Goal: Task Accomplishment & Management: Use online tool/utility

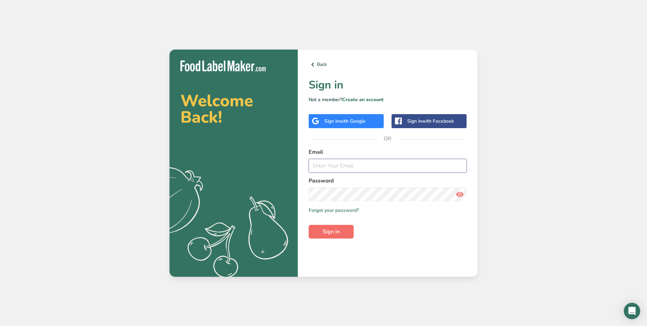
type input "[EMAIL_ADDRESS][DOMAIN_NAME]"
click at [338, 229] on span "Sign in" at bounding box center [331, 231] width 17 height 8
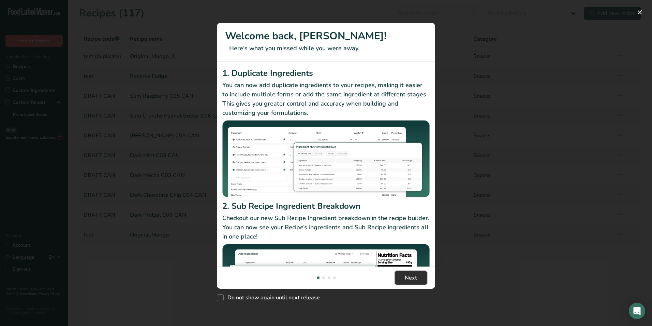
click at [396, 277] on button "Next" at bounding box center [411, 278] width 32 height 14
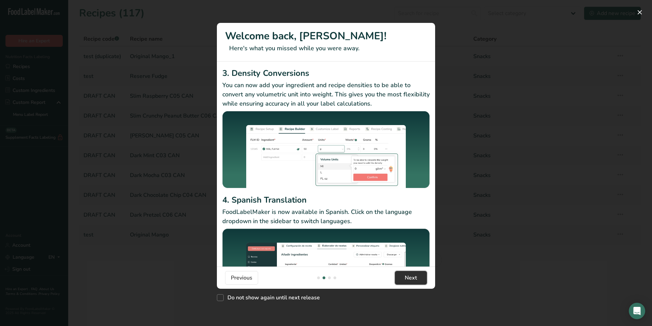
click at [397, 277] on button "Next" at bounding box center [411, 278] width 32 height 14
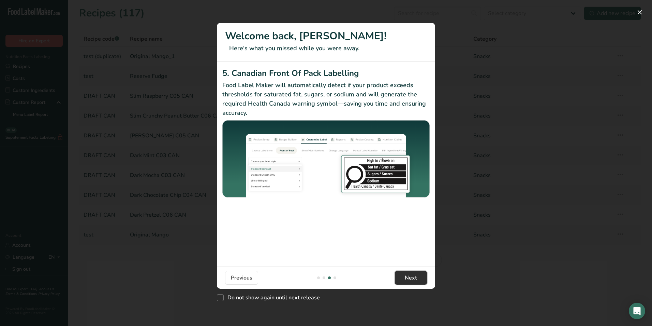
click at [397, 277] on button "Next" at bounding box center [411, 278] width 32 height 14
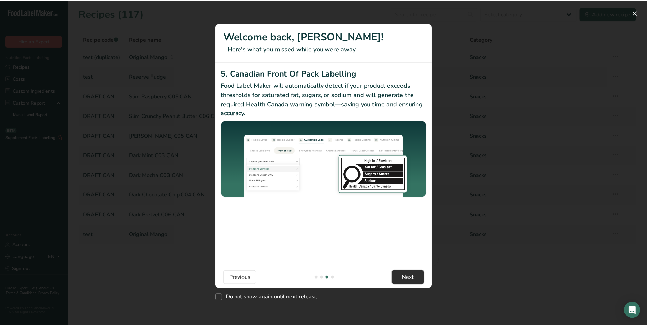
scroll to position [0, 655]
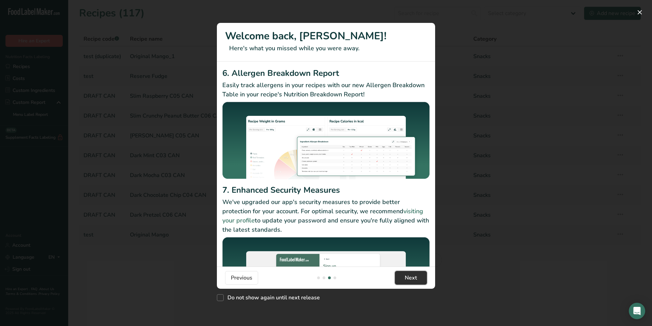
click at [397, 277] on button "Next" at bounding box center [411, 278] width 32 height 14
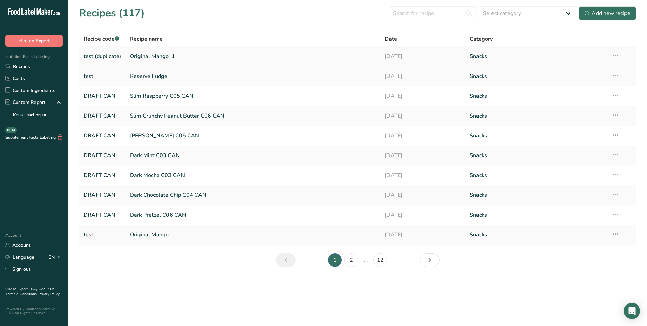
click at [166, 54] on link "Original Mango_1" at bounding box center [253, 56] width 247 height 14
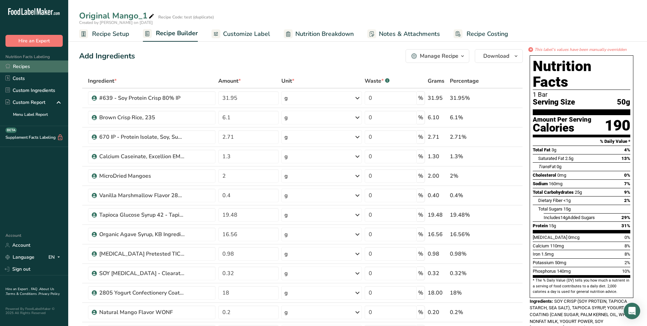
click at [27, 66] on link "Recipes" at bounding box center [34, 66] width 68 height 12
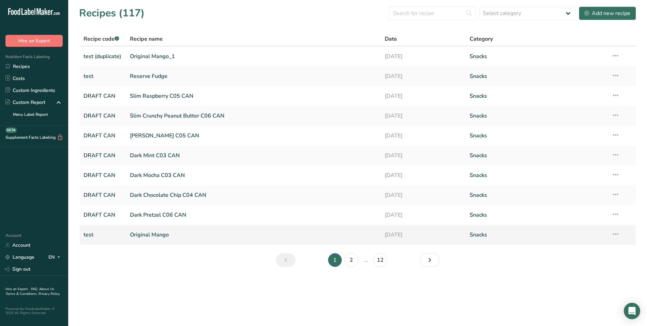
click at [146, 233] on link "Original Mango" at bounding box center [253, 234] width 247 height 14
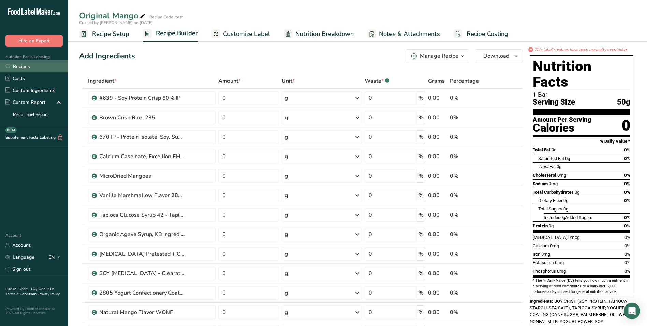
click at [19, 67] on link "Recipes" at bounding box center [34, 66] width 68 height 12
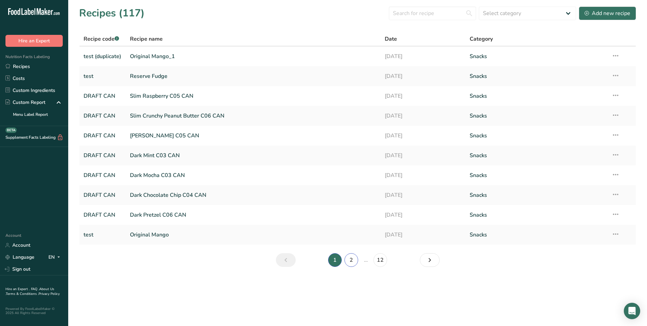
click at [351, 257] on link "2" at bounding box center [352, 260] width 14 height 14
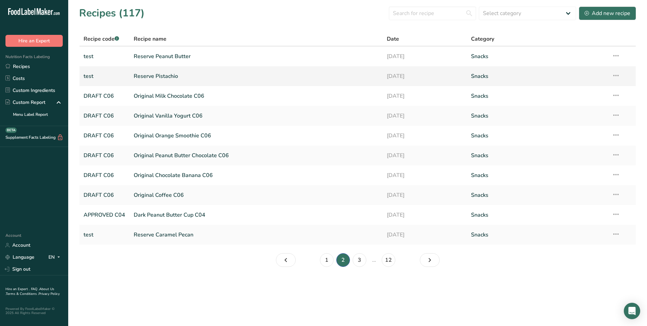
click at [163, 75] on link "Reserve Pistachio" at bounding box center [256, 76] width 245 height 14
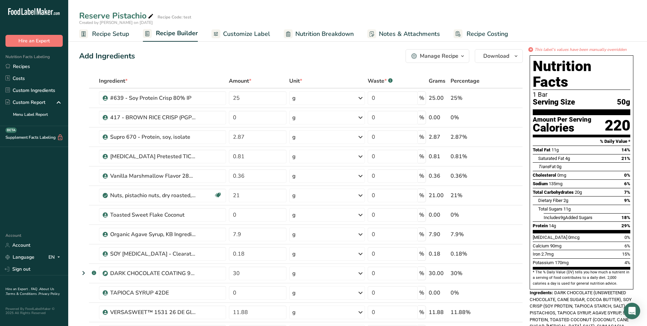
click at [313, 34] on span "Nutrition Breakdown" at bounding box center [324, 33] width 58 height 9
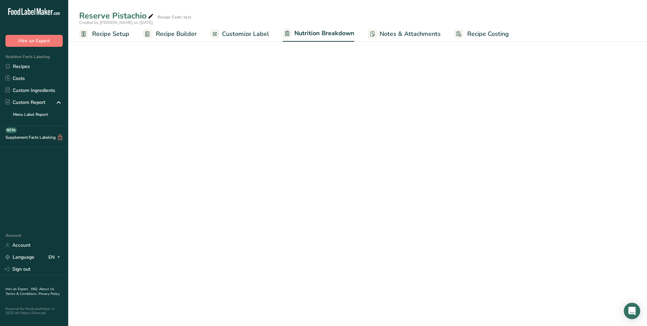
select select "Calories"
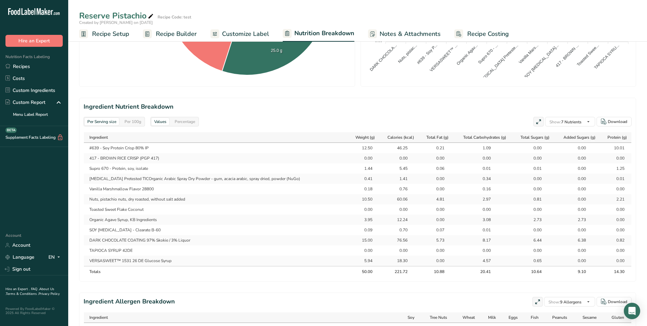
scroll to position [239, 0]
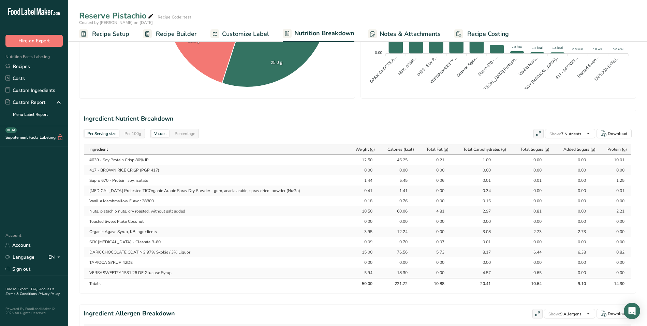
click at [169, 35] on span "Recipe Builder" at bounding box center [176, 33] width 41 height 9
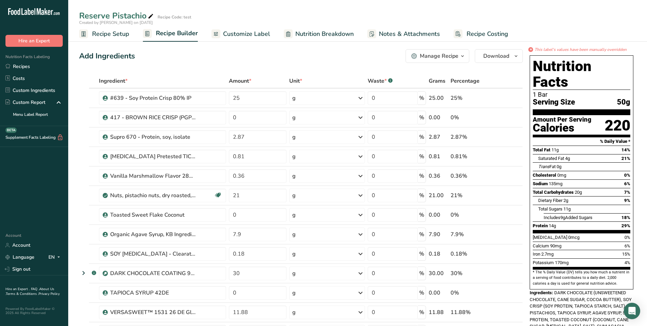
click at [463, 56] on icon "button" at bounding box center [462, 56] width 5 height 9
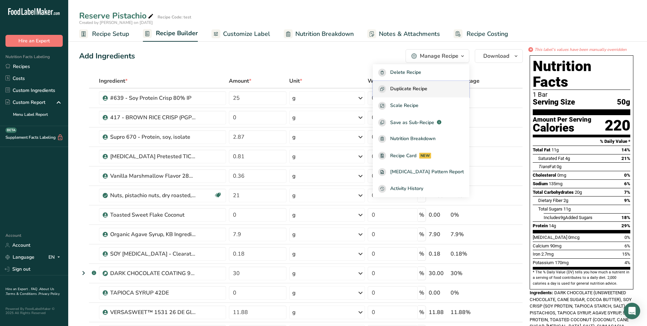
click at [406, 87] on span "Duplicate Recipe" at bounding box center [408, 89] width 37 height 8
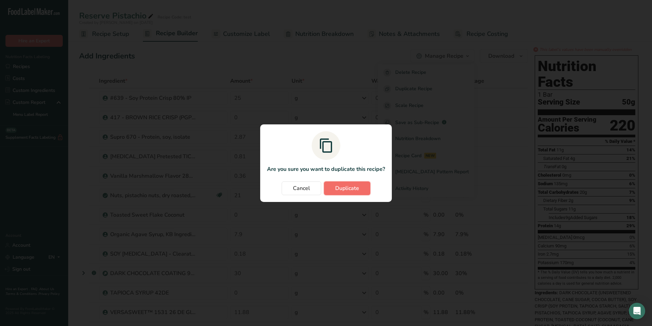
click at [346, 187] on span "Duplicate" at bounding box center [347, 188] width 24 height 8
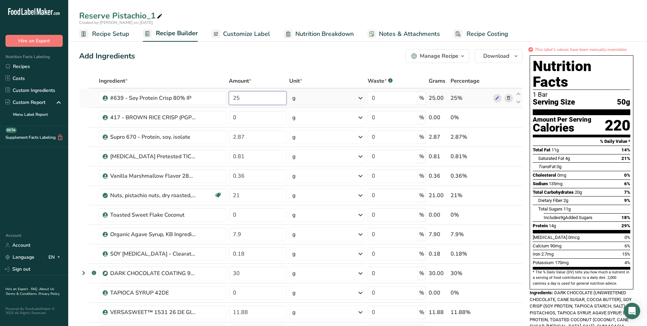
click at [240, 98] on input "25" at bounding box center [258, 98] width 58 height 14
type input "26.73"
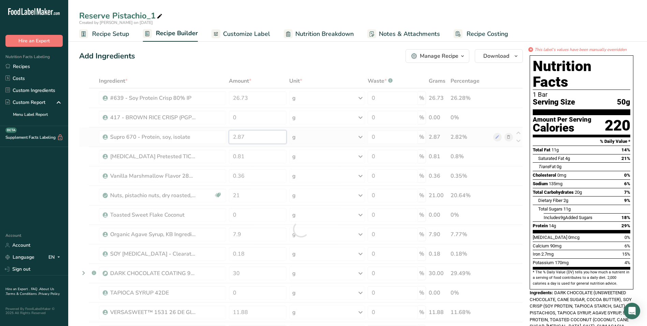
click at [248, 136] on div "Ingredient * Amount * Unit * Waste * .a-a{fill:#347362;}.b-a{fill:#fff;} Grams …" at bounding box center [301, 229] width 444 height 310
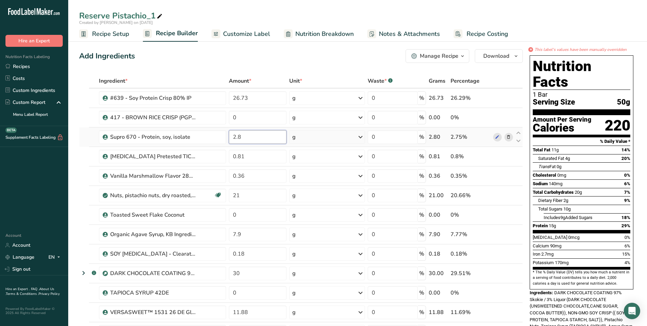
type input "2"
type input "3"
click at [249, 159] on div "Ingredient * Amount * Unit * Waste * .a-a{fill:#347362;}.b-a{fill:#fff;} Grams …" at bounding box center [301, 229] width 444 height 310
type input "0.77"
click at [247, 177] on div "Ingredient * Amount * Unit * Waste * .a-a{fill:#347362;}.b-a{fill:#fff;} Grams …" at bounding box center [301, 229] width 444 height 310
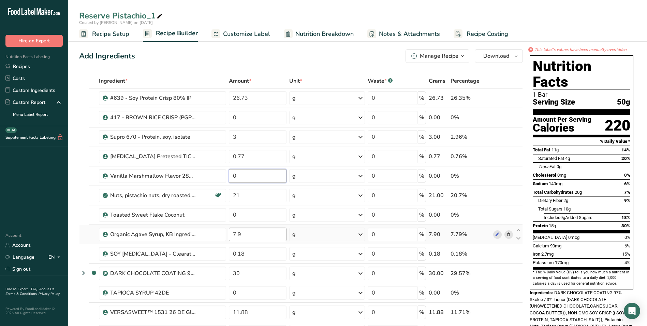
type input "0"
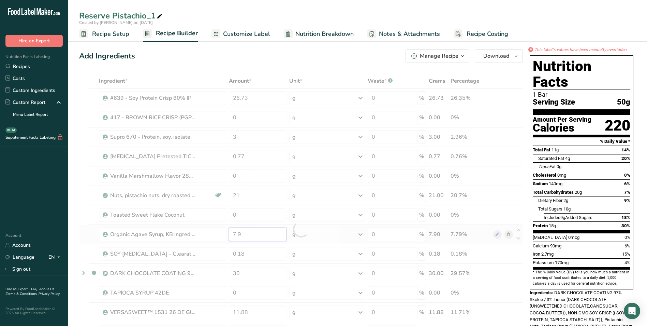
click at [247, 233] on div "Ingredient * Amount * Unit * Waste * .a-a{fill:#347362;}.b-a{fill:#fff;} Grams …" at bounding box center [301, 229] width 444 height 310
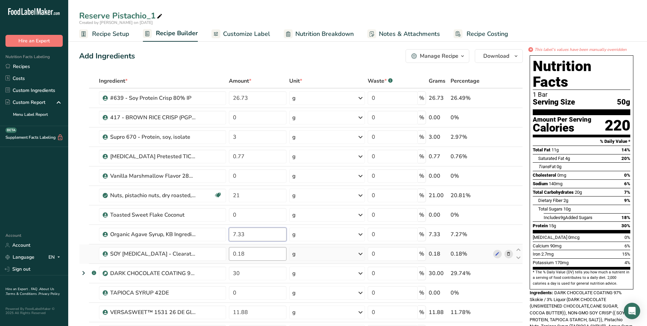
type input "7.33"
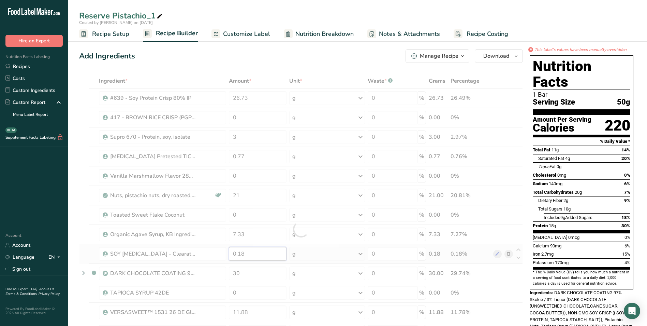
click at [247, 255] on div "Ingredient * Amount * Unit * Waste * .a-a{fill:#347362;}.b-a{fill:#fff;} Grams …" at bounding box center [301, 229] width 444 height 310
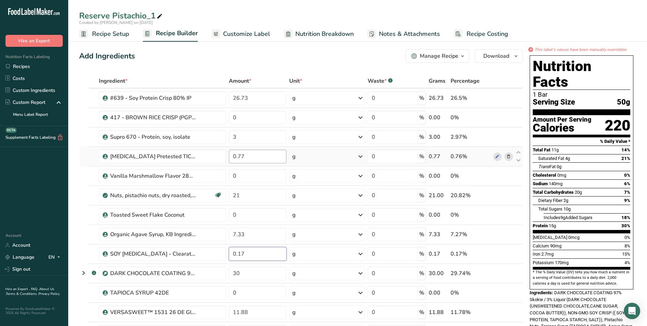
type input "0.17"
click at [249, 156] on div "Ingredient * Amount * Unit * Waste * .a-a{fill:#347362;}.b-a{fill:#fff;} Grams …" at bounding box center [301, 229] width 444 height 310
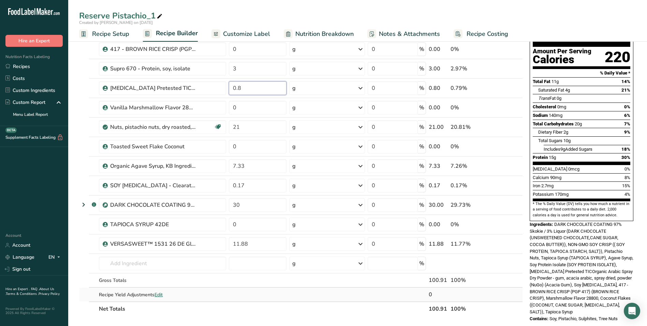
scroll to position [34, 0]
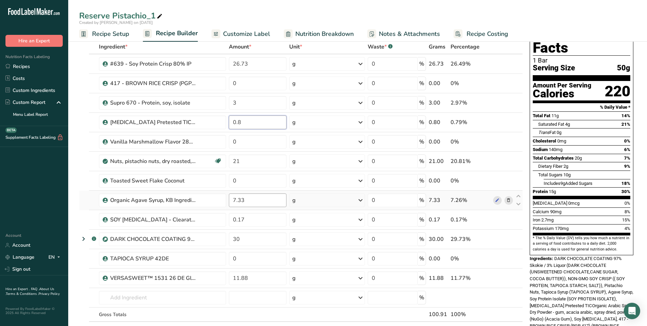
type input "0.8"
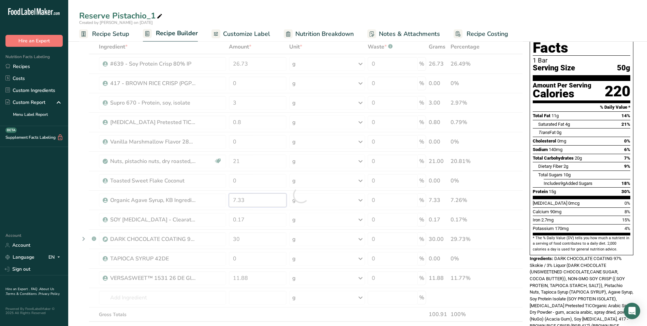
click at [248, 197] on div "Ingredient * Amount * Unit * Waste * .a-a{fill:#347362;}.b-a{fill:#fff;} Grams …" at bounding box center [301, 195] width 444 height 310
click at [247, 278] on div "Ingredient * Amount * Unit * Waste * .a-a{fill:#347362;}.b-a{fill:#fff;} Grams …" at bounding box center [301, 195] width 444 height 310
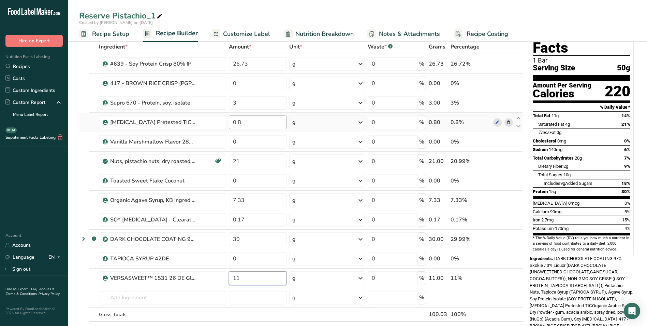
type input "11"
click at [243, 121] on div "Ingredient * Amount * Unit * Waste * .a-a{fill:#347362;}.b-a{fill:#fff;} Grams …" at bounding box center [301, 195] width 444 height 310
type input "0.77"
click at [248, 219] on div "Ingredient * Amount * Unit * Waste * .a-a{fill:#347362;}.b-a{fill:#fff;} Grams …" at bounding box center [301, 195] width 444 height 310
click at [332, 33] on span "Nutrition Breakdown" at bounding box center [324, 33] width 58 height 9
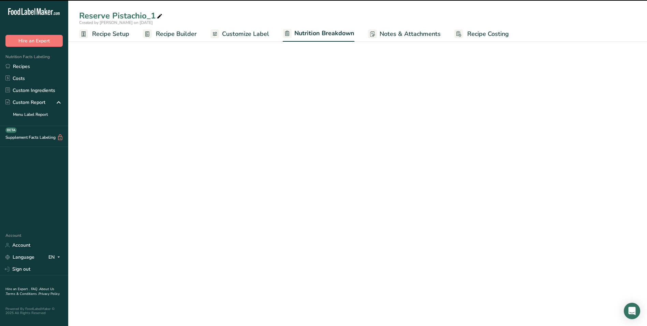
select select "Calories"
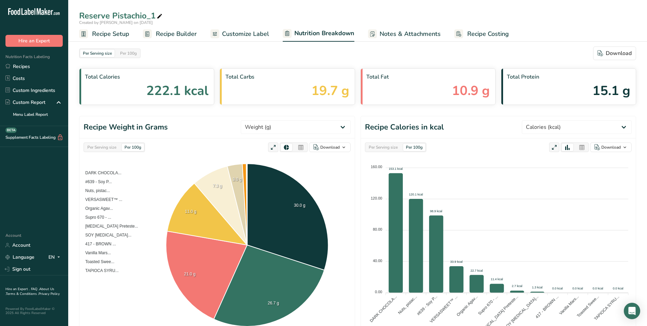
click at [247, 33] on span "Customize Label" at bounding box center [245, 33] width 47 height 9
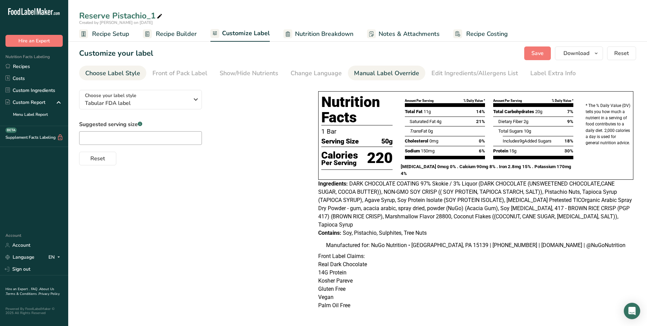
click at [376, 72] on div "Manual Label Override" at bounding box center [386, 73] width 65 height 9
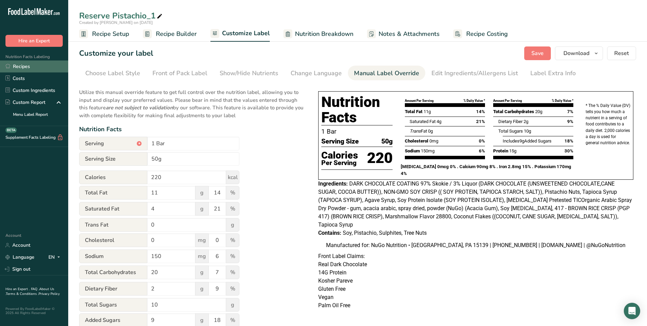
click at [23, 66] on link "Recipes" at bounding box center [34, 66] width 68 height 12
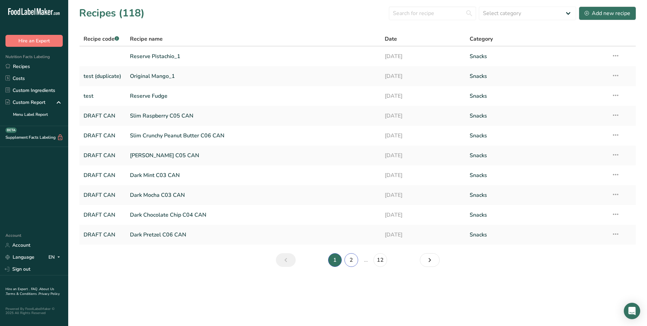
click at [349, 261] on link "2" at bounding box center [352, 260] width 14 height 14
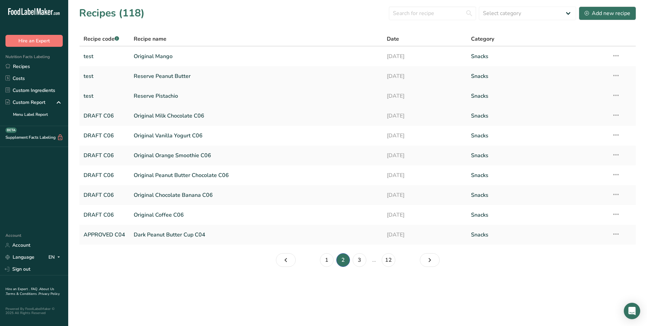
click at [160, 96] on link "Reserve Pistachio" at bounding box center [256, 96] width 245 height 14
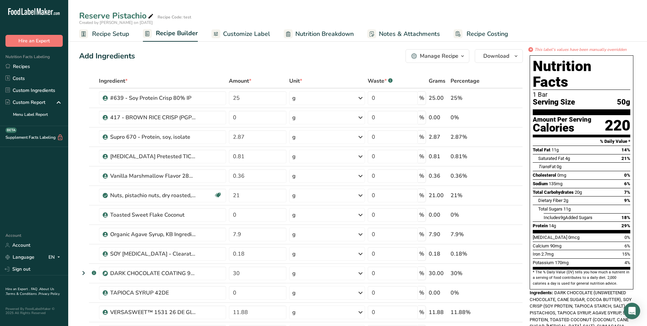
click at [322, 34] on span "Nutrition Breakdown" at bounding box center [324, 33] width 58 height 9
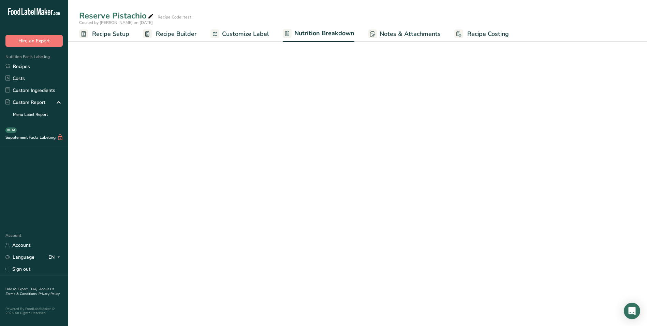
select select "Calories"
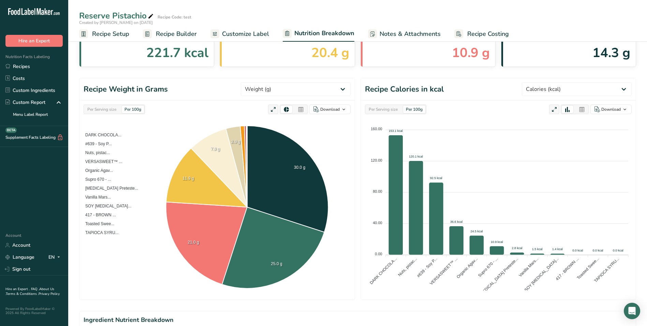
scroll to position [35, 0]
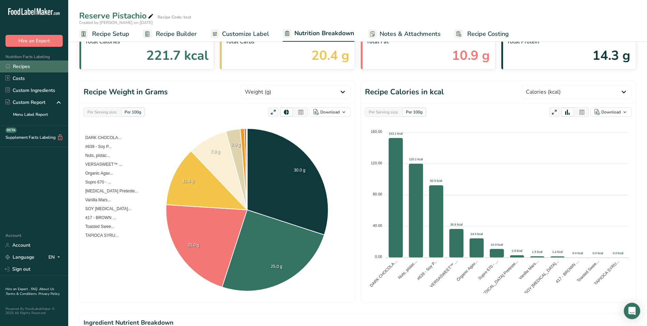
click at [26, 66] on link "Recipes" at bounding box center [34, 66] width 68 height 12
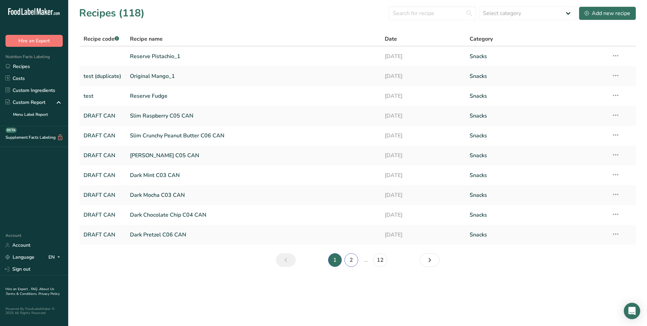
click at [351, 258] on link "2" at bounding box center [352, 260] width 14 height 14
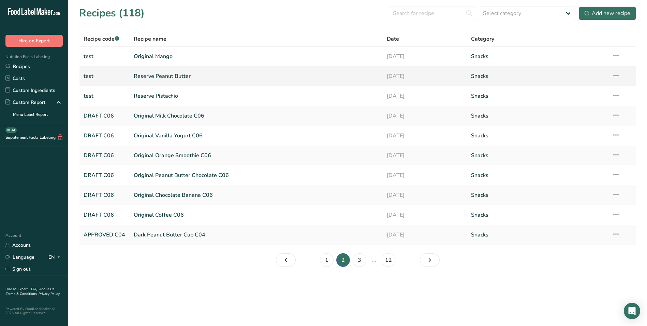
click at [164, 74] on link "Reserve Peanut Butter" at bounding box center [256, 76] width 245 height 14
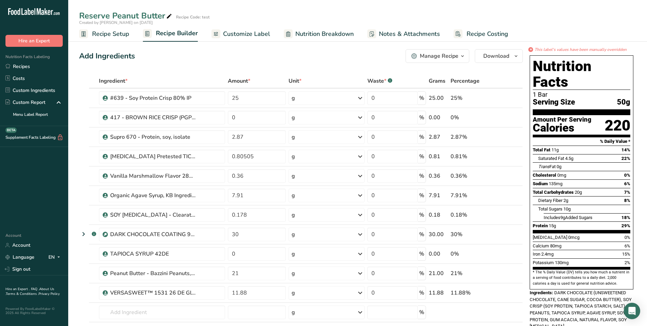
click at [463, 56] on icon "button" at bounding box center [462, 56] width 5 height 9
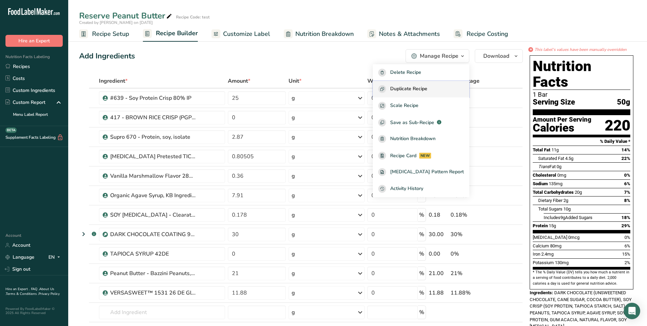
click at [428, 87] on span "Duplicate Recipe" at bounding box center [408, 89] width 37 height 8
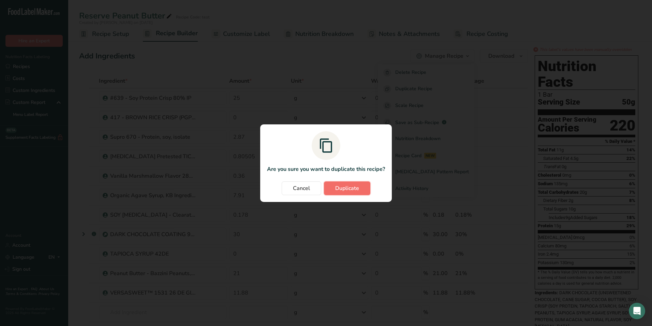
click at [344, 187] on span "Duplicate" at bounding box center [347, 188] width 24 height 8
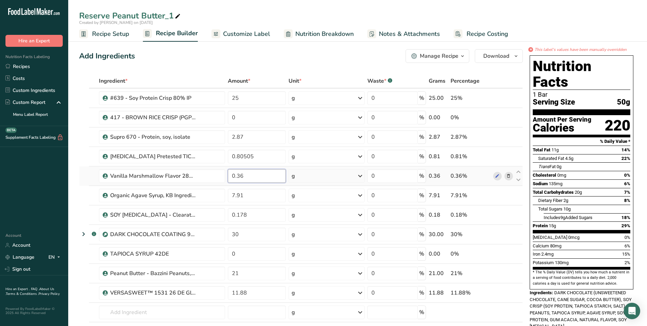
click at [243, 175] on input "0.36" at bounding box center [257, 176] width 58 height 14
type input "0"
click at [244, 98] on div "Ingredient * Amount * Unit * Waste * .a-a{fill:#347362;}.b-a{fill:#fff;} Grams …" at bounding box center [301, 219] width 444 height 291
click at [327, 34] on span "Nutrition Breakdown" at bounding box center [324, 33] width 58 height 9
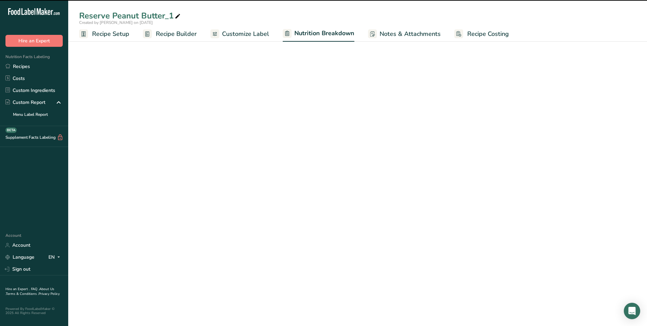
select select "Calories"
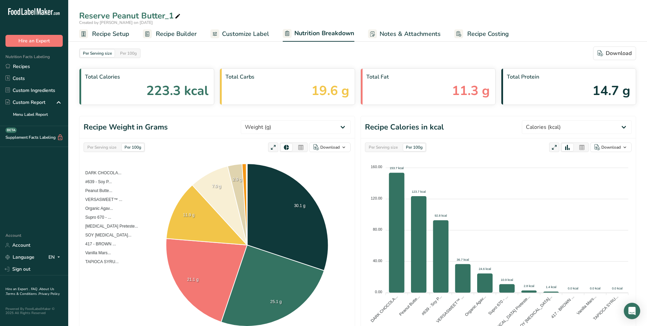
click at [186, 34] on span "Recipe Builder" at bounding box center [176, 33] width 41 height 9
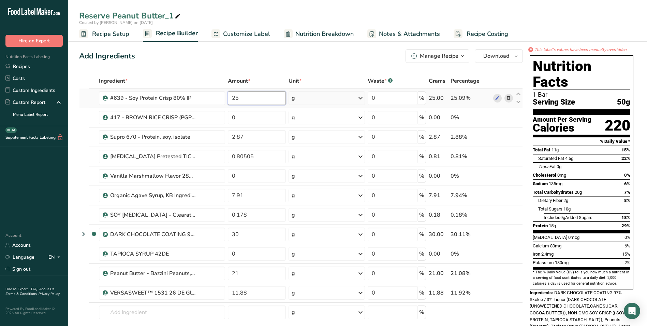
click at [240, 98] on input "25" at bounding box center [257, 98] width 58 height 14
type input "26.73"
click at [247, 136] on div "Ingredient * Amount * Unit * Waste * .a-a{fill:#347362;}.b-a{fill:#fff;} Grams …" at bounding box center [301, 219] width 444 height 291
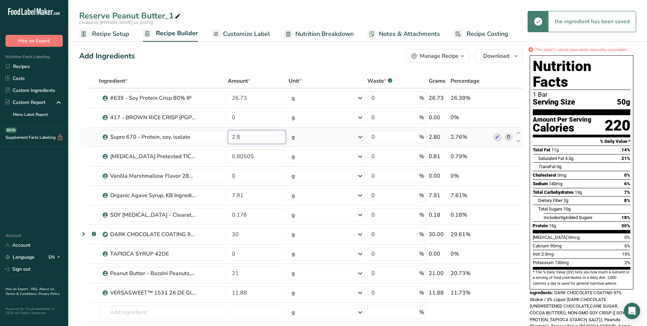
type input "2"
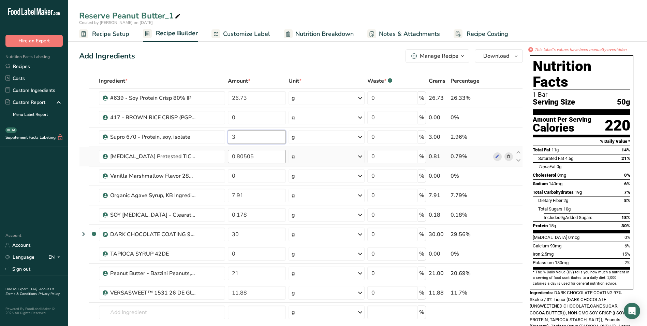
type input "3"
click at [255, 157] on div "Ingredient * Amount * Unit * Waste * .a-a{fill:#347362;}.b-a{fill:#fff;} Grams …" at bounding box center [301, 219] width 444 height 291
type input "0.8"
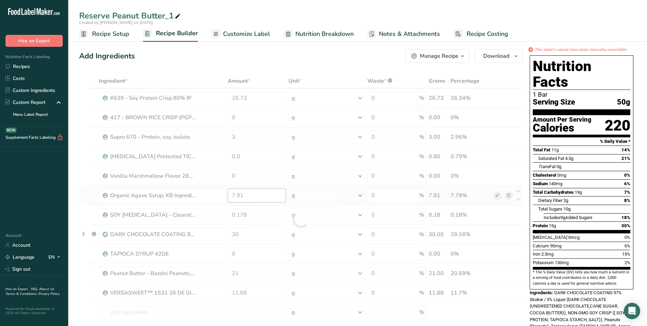
click at [250, 193] on div "Ingredient * Amount * Unit * Waste * .a-a{fill:#347362;}.b-a{fill:#fff;} Grams …" at bounding box center [301, 219] width 444 height 291
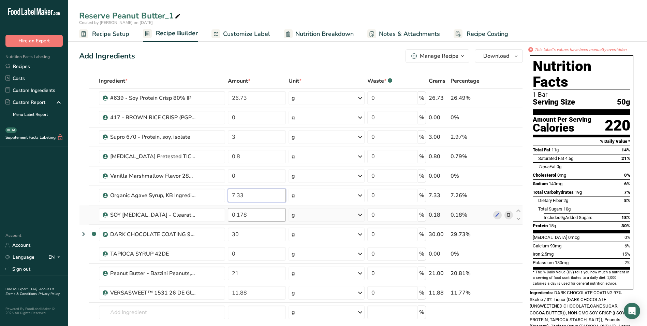
type input "7.33"
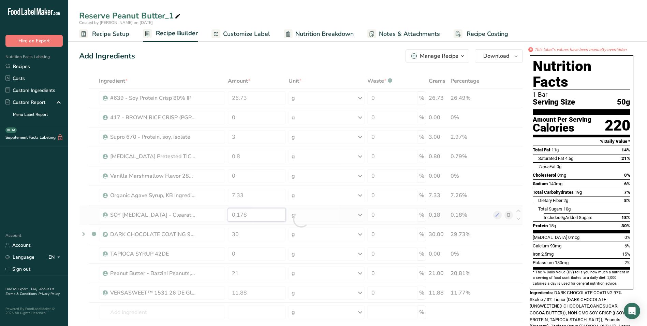
click at [247, 215] on div "Ingredient * Amount * Unit * Waste * .a-a{fill:#347362;}.b-a{fill:#fff;} Grams …" at bounding box center [301, 219] width 444 height 291
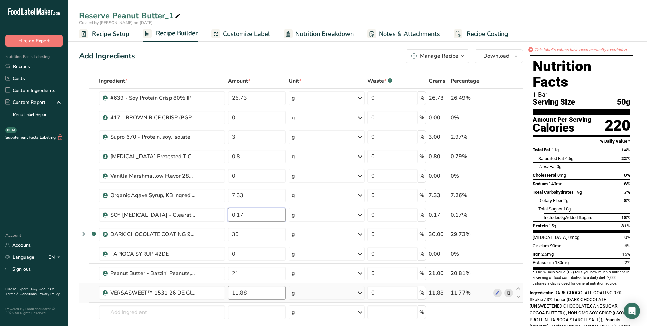
type input "0.17"
click at [250, 293] on div "Ingredient * Amount * Unit * Waste * .a-a{fill:#347362;}.b-a{fill:#fff;} Grams …" at bounding box center [301, 219] width 444 height 291
type input "11"
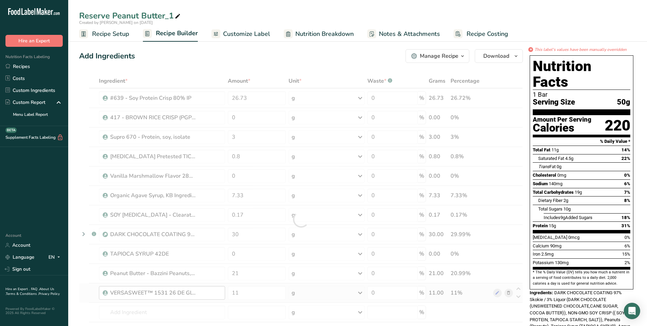
click at [214, 293] on div "Ingredient * Amount * Unit * Waste * .a-a{fill:#347362;}.b-a{fill:#fff;} Grams …" at bounding box center [301, 219] width 444 height 291
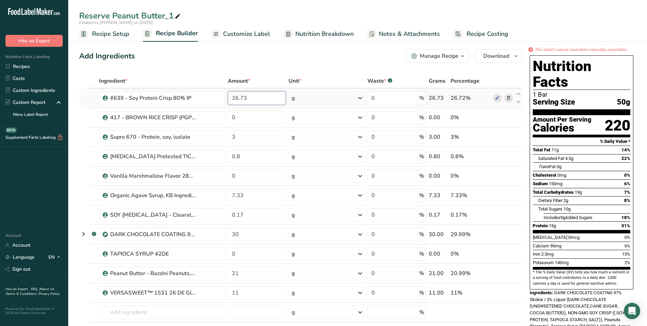
click at [251, 97] on input "26.73" at bounding box center [257, 98] width 58 height 14
click at [251, 113] on div "Ingredient * Amount * Unit * Waste * .a-a{fill:#347362;}.b-a{fill:#fff;} Grams …" at bounding box center [301, 219] width 444 height 291
click at [244, 98] on div "Ingredient * Amount * Unit * Waste * .a-a{fill:#347362;}.b-a{fill:#fff;} Grams …" at bounding box center [301, 219] width 444 height 291
type input "26.73"
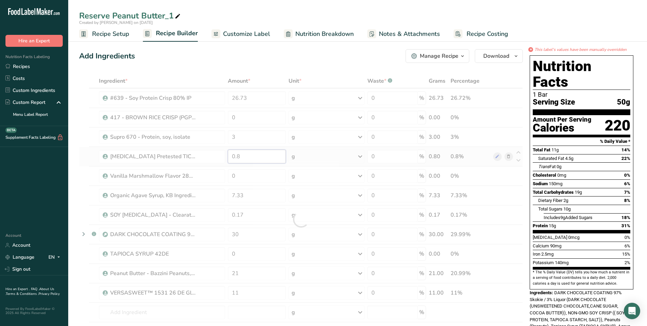
click at [240, 157] on div "Ingredient * Amount * Unit * Waste * .a-a{fill:#347362;}.b-a{fill:#fff;} Grams …" at bounding box center [301, 219] width 444 height 291
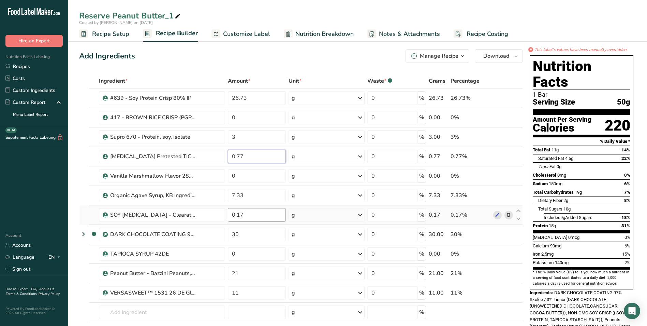
type input "0.77"
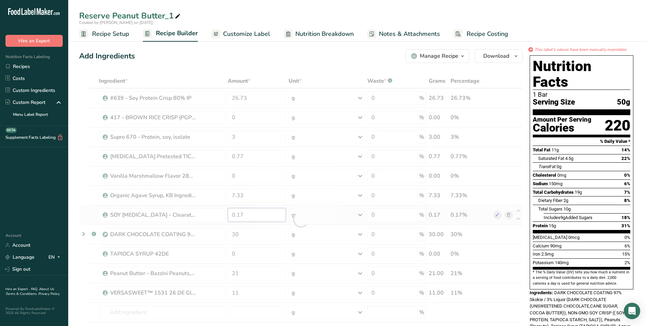
click at [272, 211] on div "Ingredient * Amount * Unit * Waste * .a-a{fill:#347362;}.b-a{fill:#fff;} Grams …" at bounding box center [301, 219] width 444 height 291
click at [332, 33] on span "Nutrition Breakdown" at bounding box center [324, 33] width 58 height 9
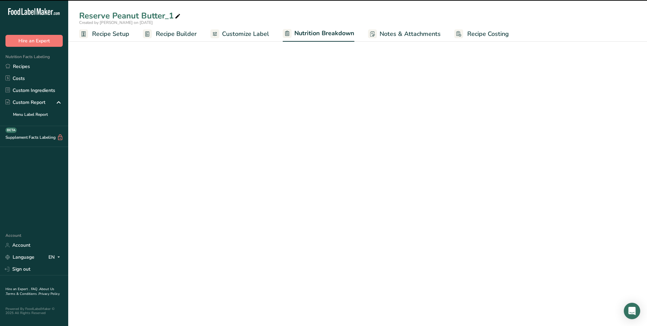
select select "Calories"
